Goal: Transaction & Acquisition: Book appointment/travel/reservation

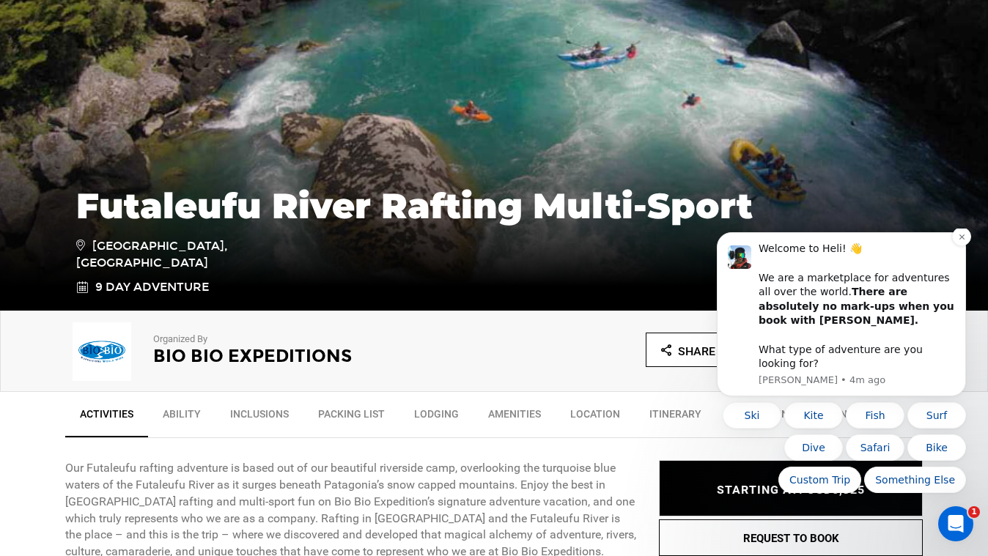
scroll to position [208, 0]
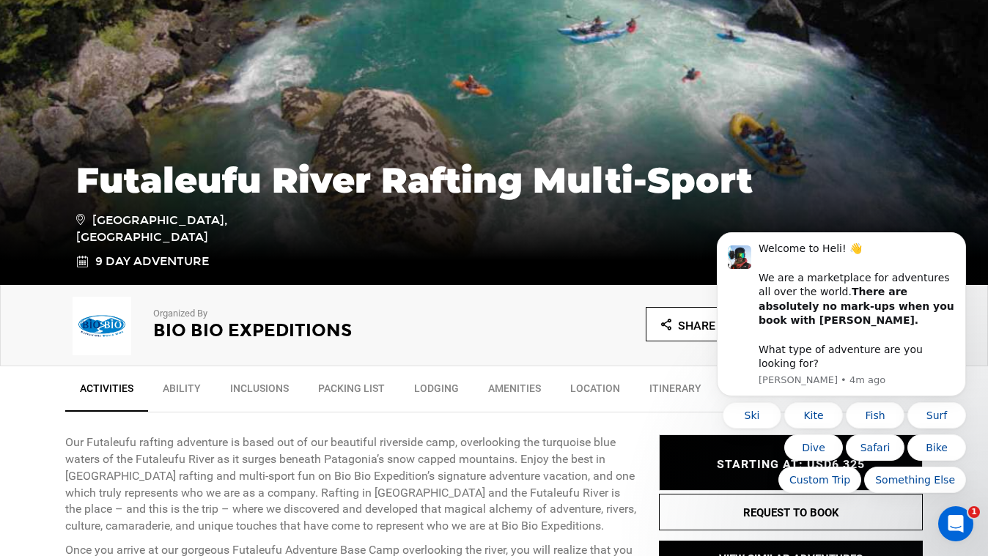
click at [781, 515] on body "Welcome to Heli! 👋 We are a marketplace for adventures all over the world. Ther…" at bounding box center [841, 389] width 281 height 309
click at [787, 510] on body "Welcome to Heli! 👋 We are a marketplace for adventures all over the world. Ther…" at bounding box center [841, 389] width 281 height 309
click at [800, 512] on body "Welcome to Heli! 👋 We are a marketplace for adventures all over the world. Ther…" at bounding box center [841, 389] width 281 height 309
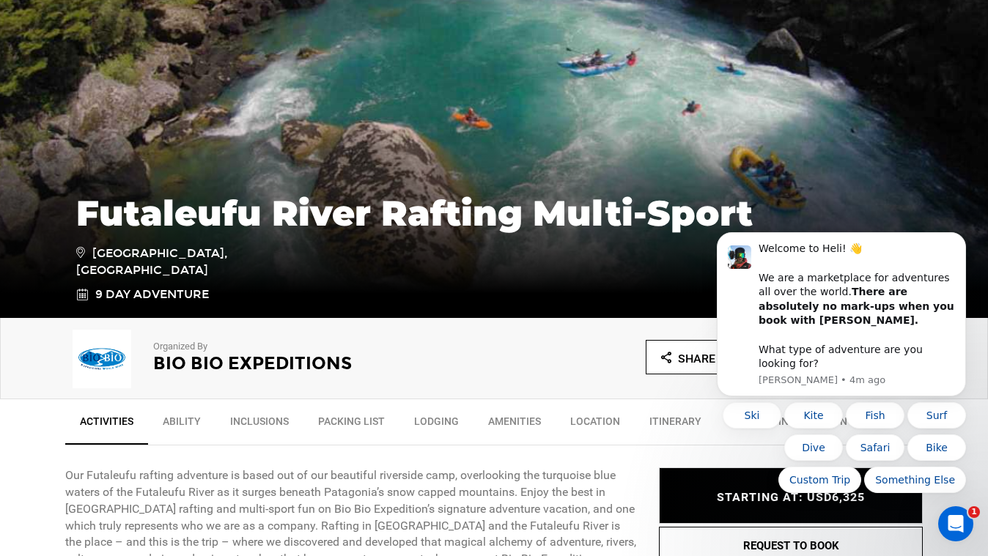
scroll to position [177, 0]
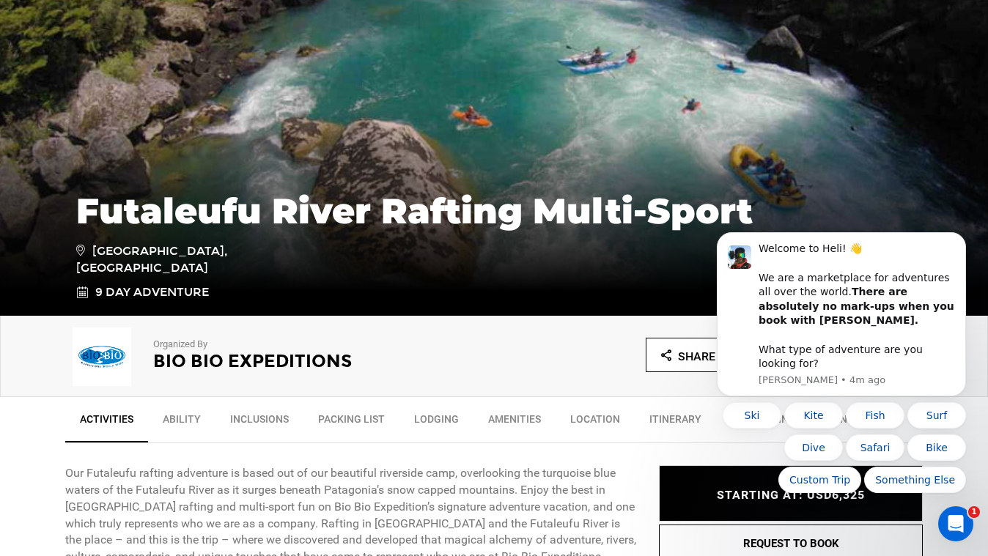
click at [785, 542] on body "Welcome to Heli! 👋 We are a marketplace for adventures all over the world. Ther…" at bounding box center [841, 389] width 281 height 309
click at [961, 241] on icon "Dismiss notification" at bounding box center [962, 237] width 8 height 8
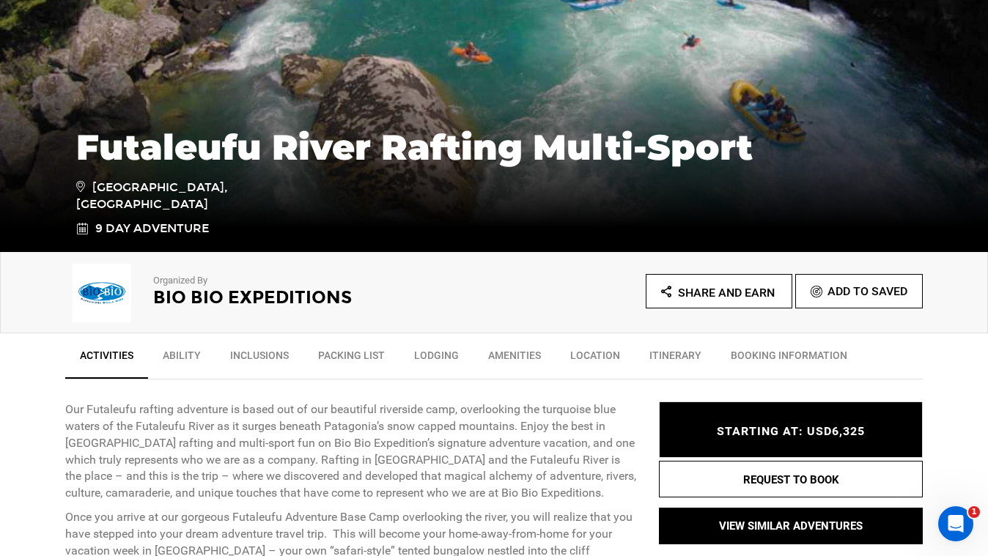
scroll to position [275, 0]
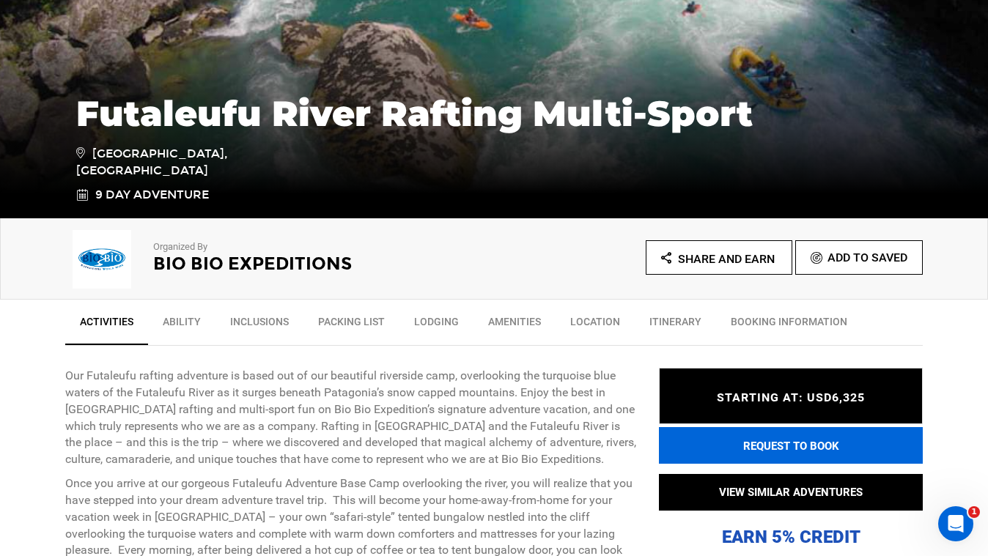
click at [795, 446] on button "REQUEST TO BOOK" at bounding box center [791, 445] width 264 height 37
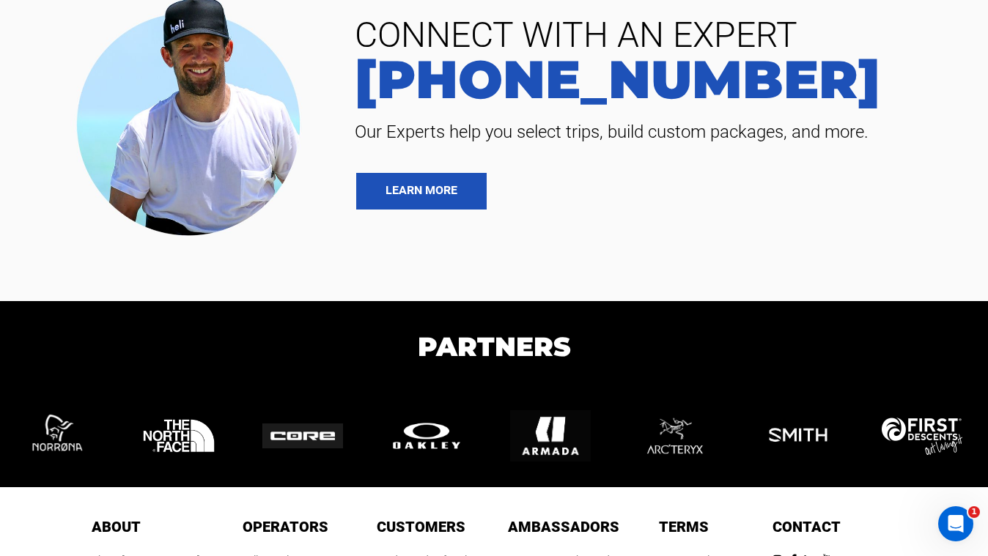
scroll to position [794, 0]
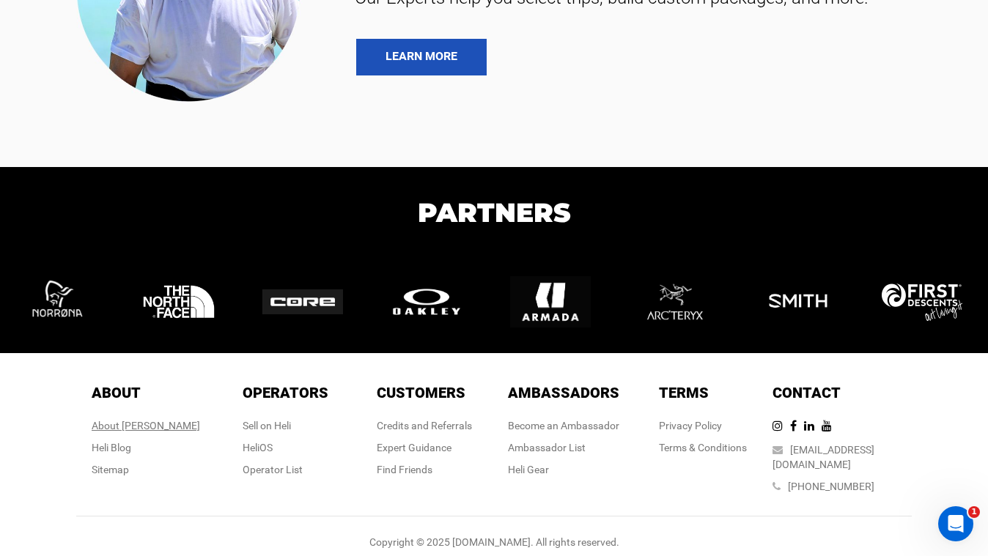
click at [152, 426] on div "About [PERSON_NAME]" at bounding box center [146, 426] width 108 height 15
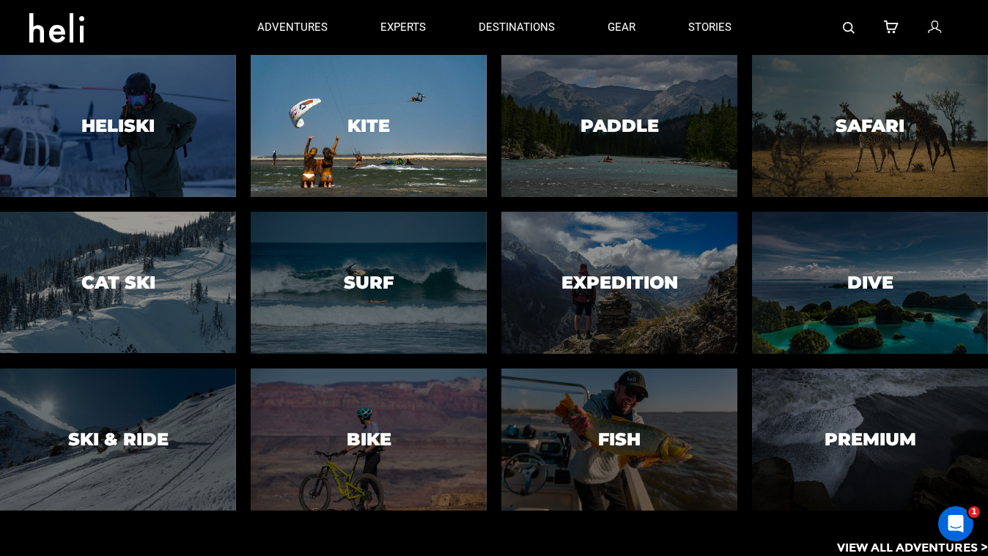
click at [333, 152] on div at bounding box center [369, 126] width 240 height 145
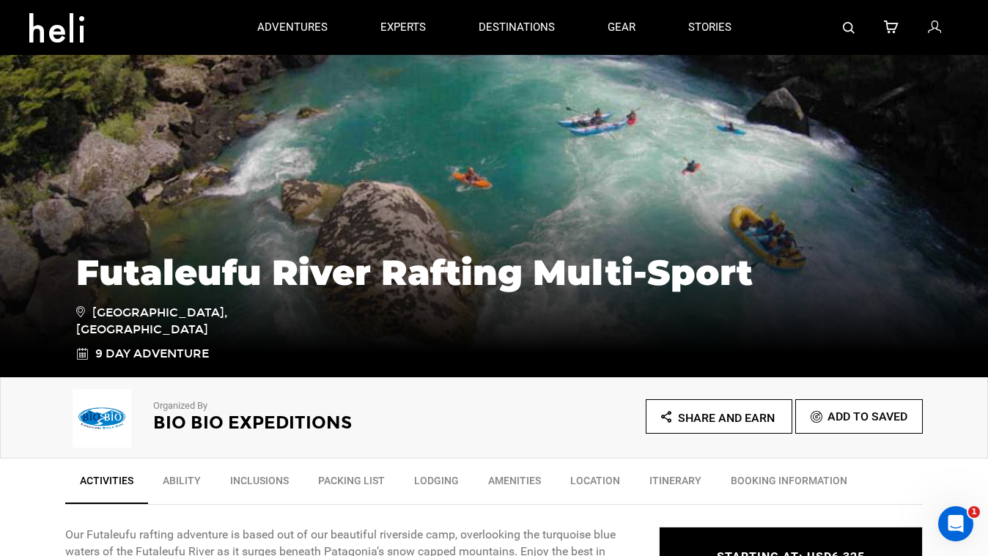
scroll to position [125, 0]
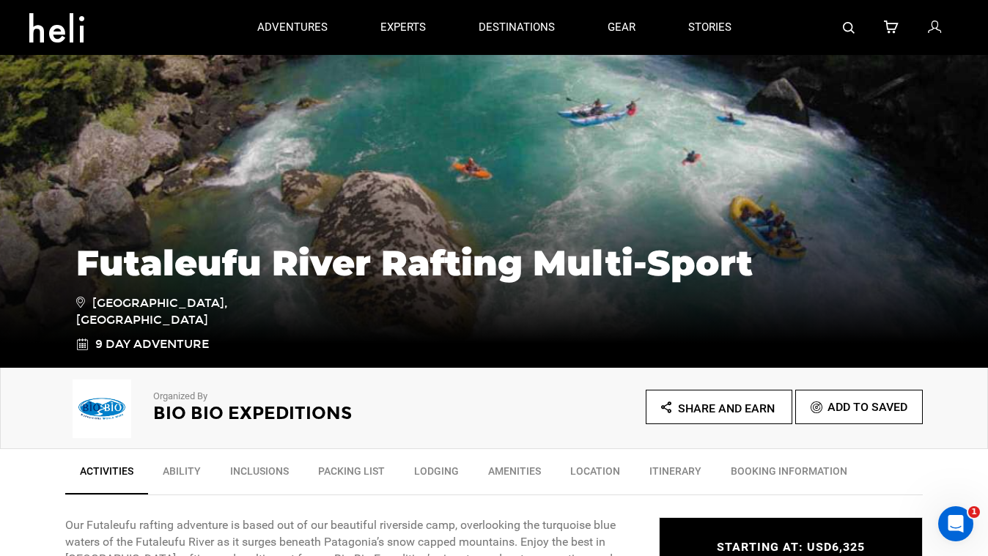
click at [701, 411] on span "Share and Earn" at bounding box center [726, 409] width 97 height 14
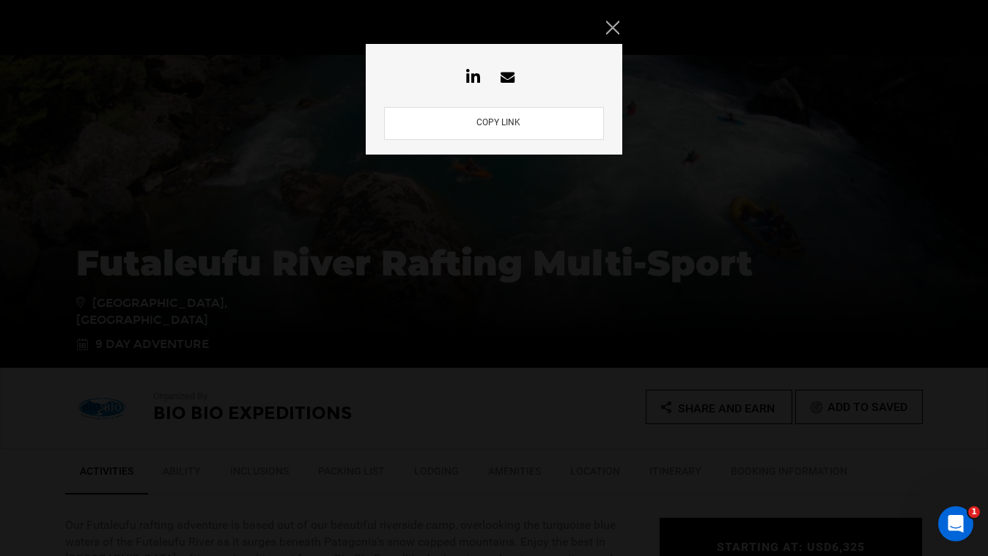
click at [611, 25] on icon "Close" at bounding box center [612, 27] width 13 height 13
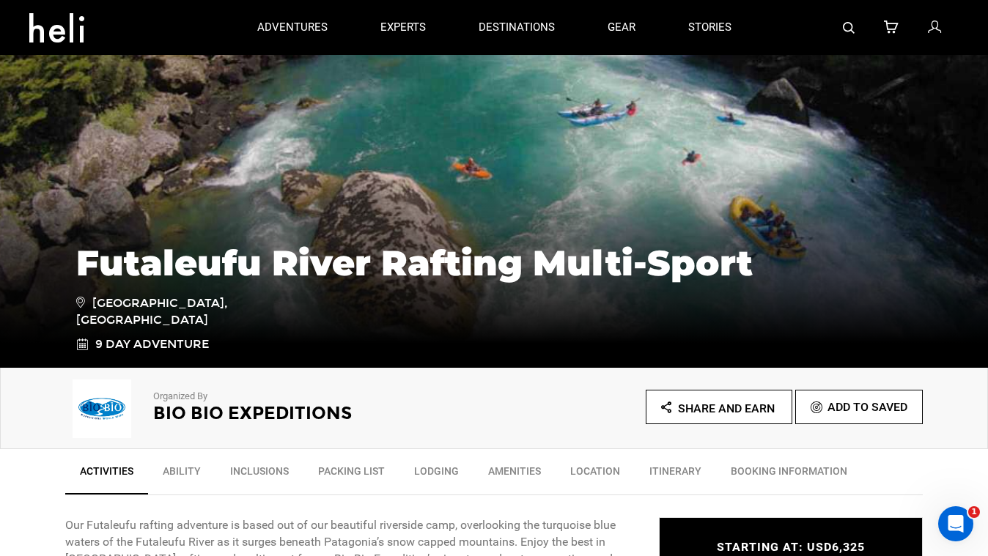
click at [855, 411] on span "Add To Saved" at bounding box center [868, 407] width 80 height 14
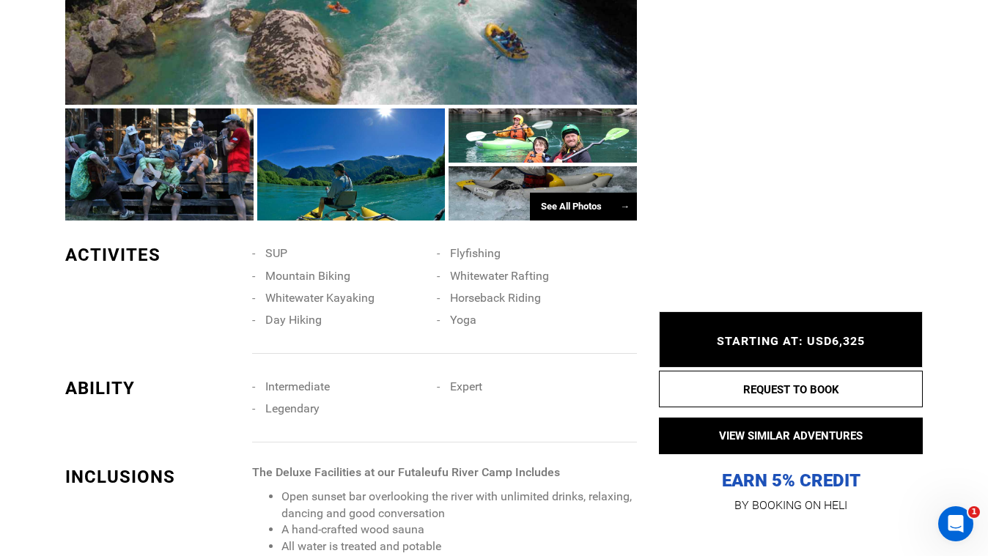
scroll to position [1250, 0]
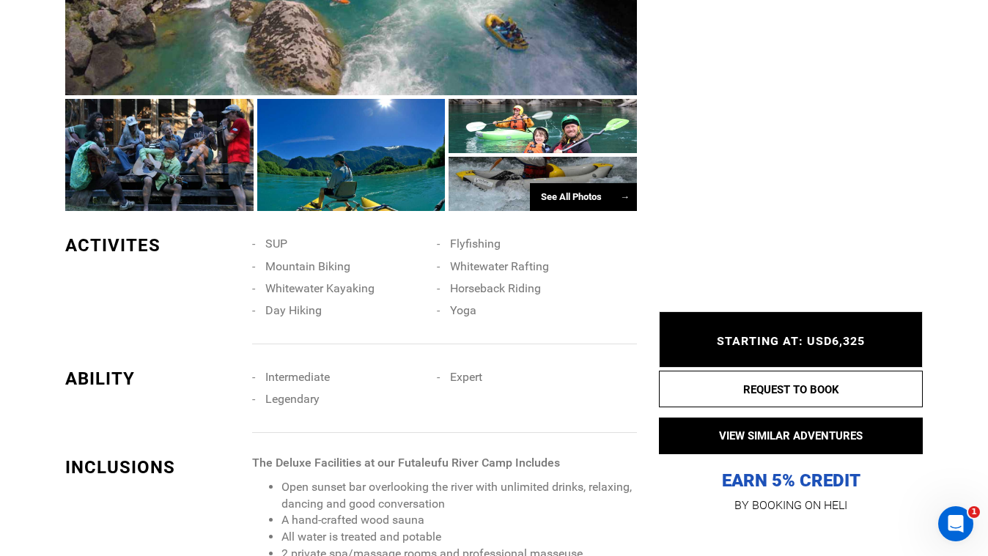
click at [597, 198] on div "See All Photos →" at bounding box center [583, 197] width 107 height 29
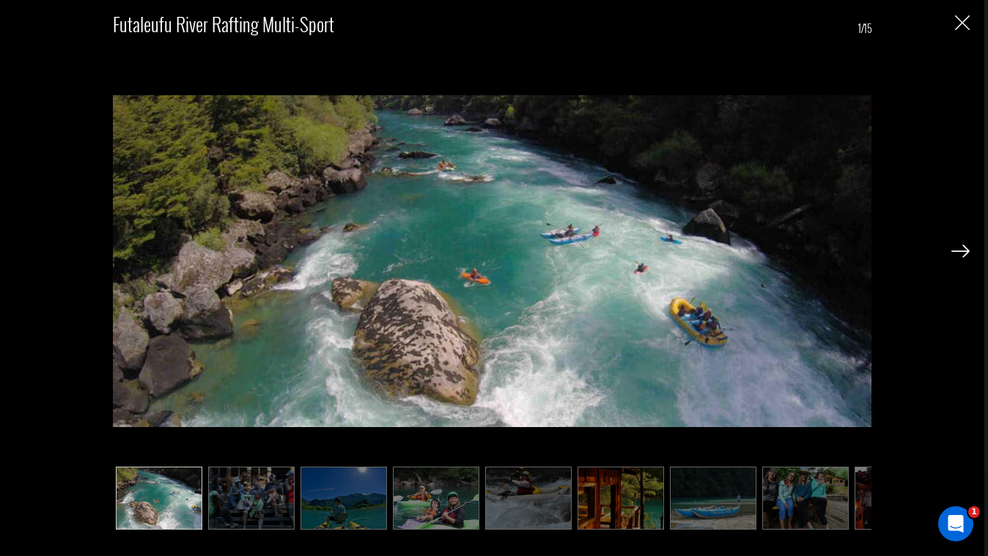
scroll to position [1737, 0]
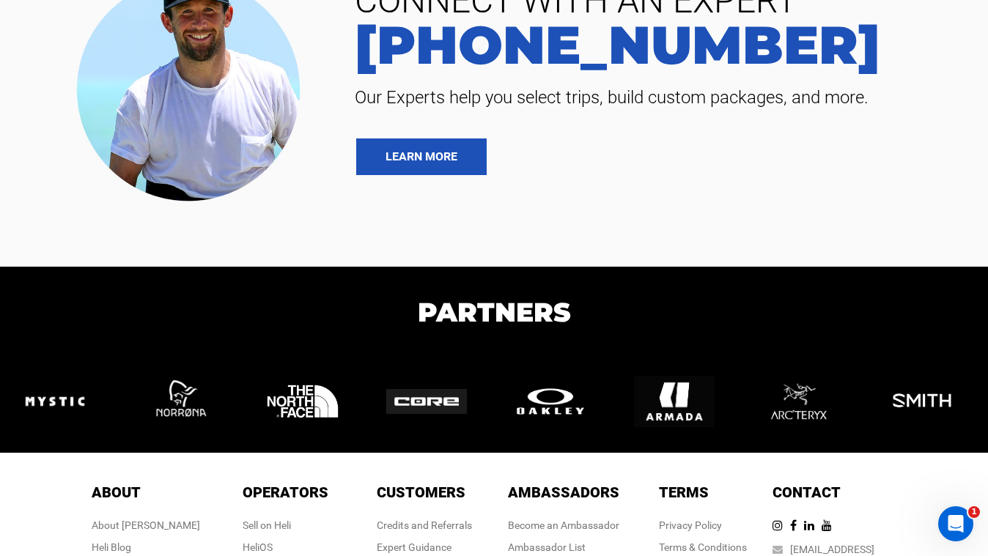
scroll to position [10227, 0]
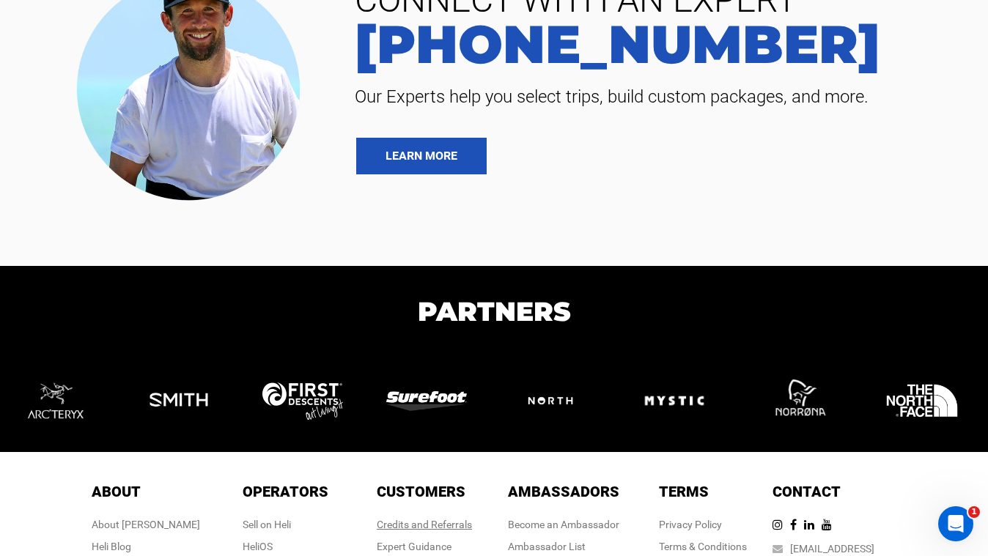
click at [424, 519] on link "Credits and Referrals" at bounding box center [424, 525] width 95 height 12
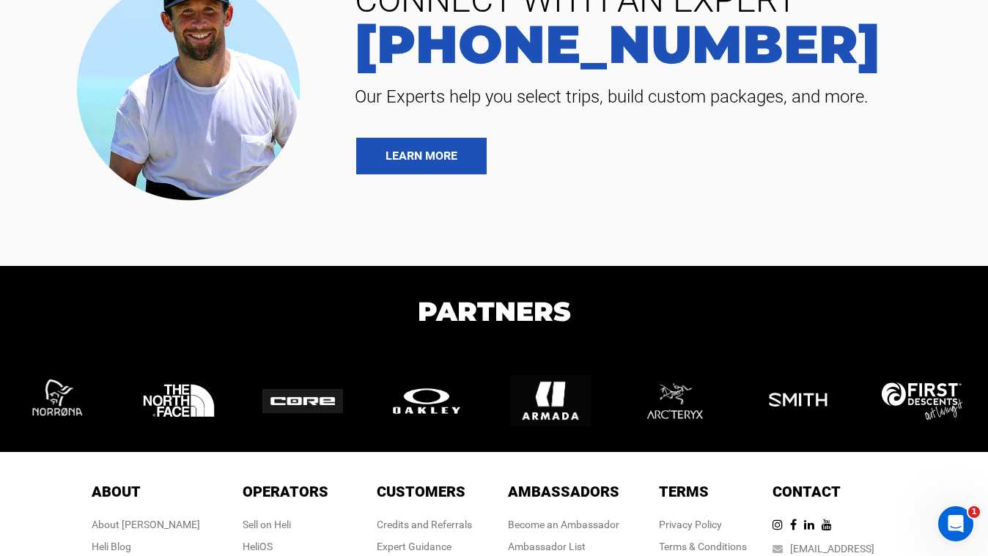
scroll to position [3232, 0]
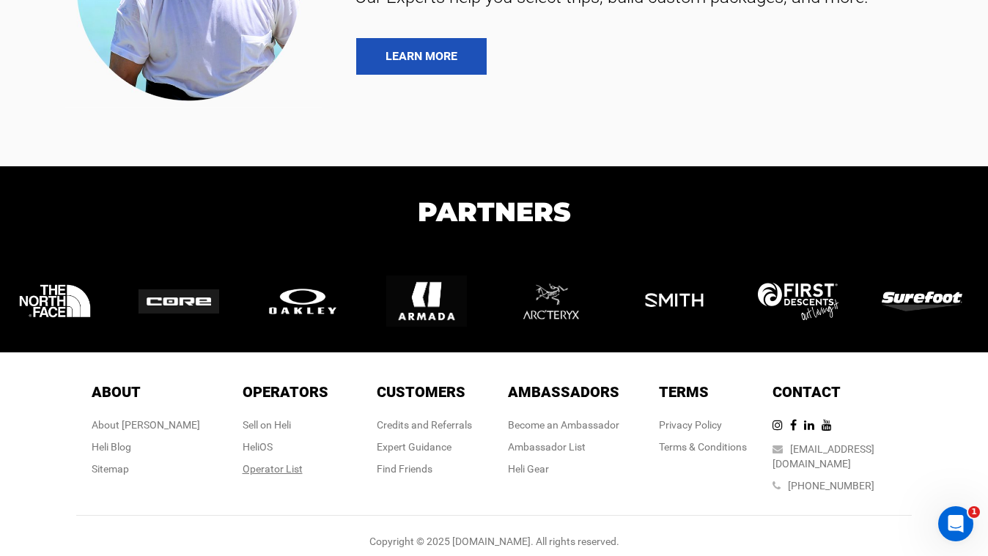
click at [287, 466] on div "Operator List" at bounding box center [286, 469] width 86 height 15
